Goal: Navigation & Orientation: Find specific page/section

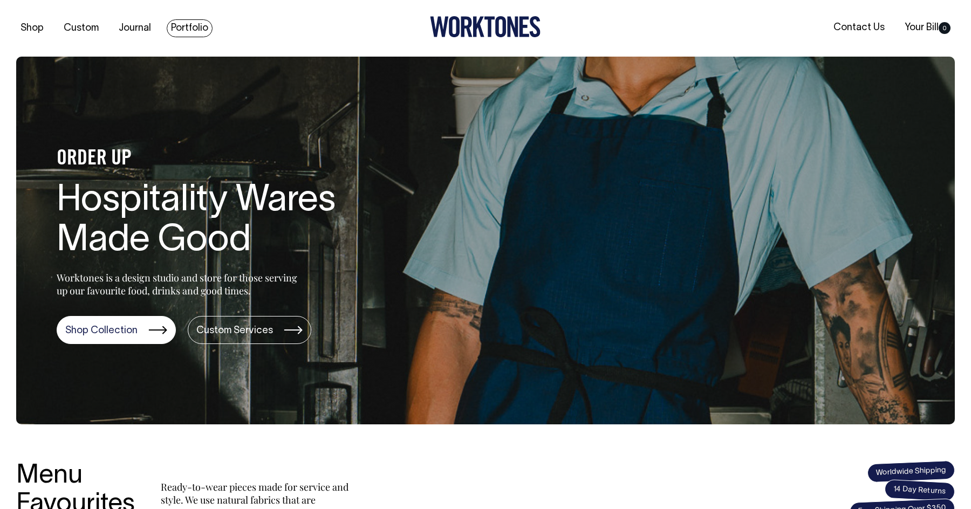
click at [174, 23] on link "Portfolio" at bounding box center [190, 28] width 46 height 18
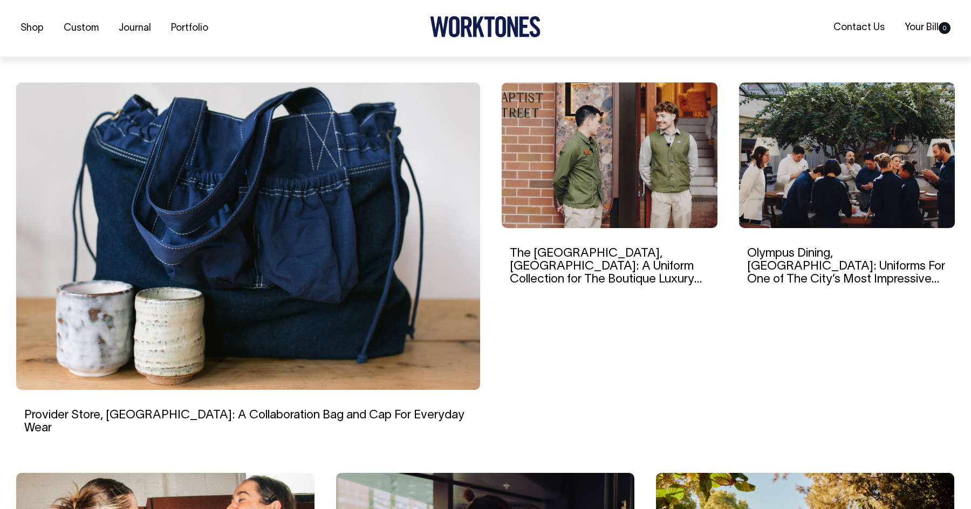
click at [312, 330] on img at bounding box center [248, 237] width 464 height 308
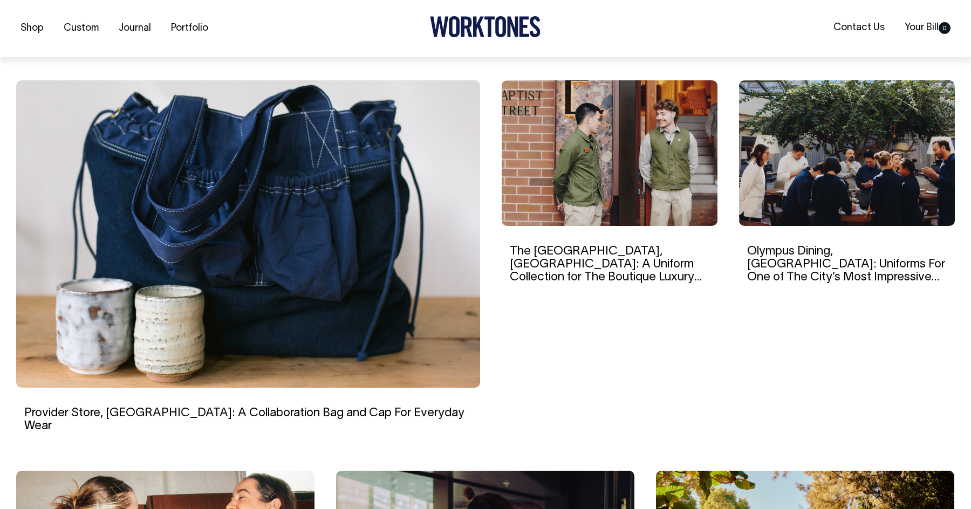
scroll to position [299, 0]
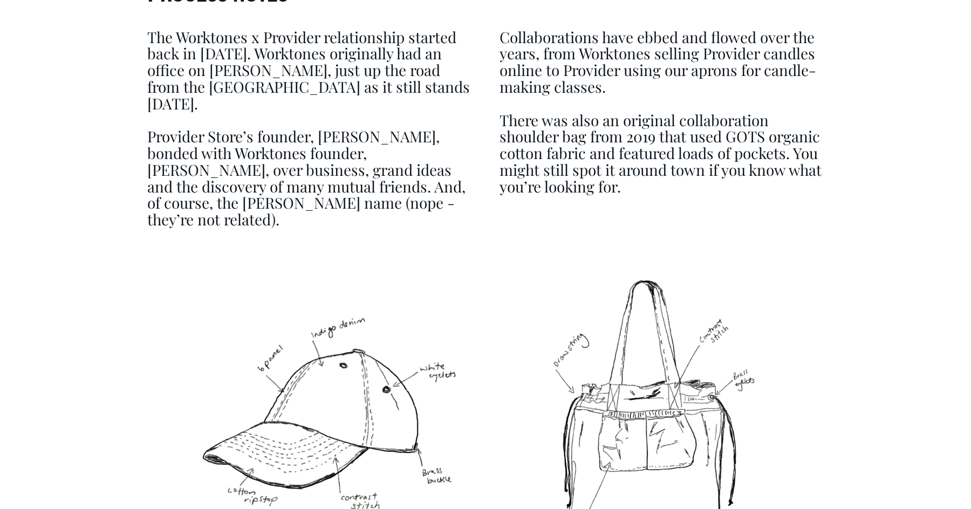
scroll to position [2391, 0]
